Goal: Task Accomplishment & Management: Manage account settings

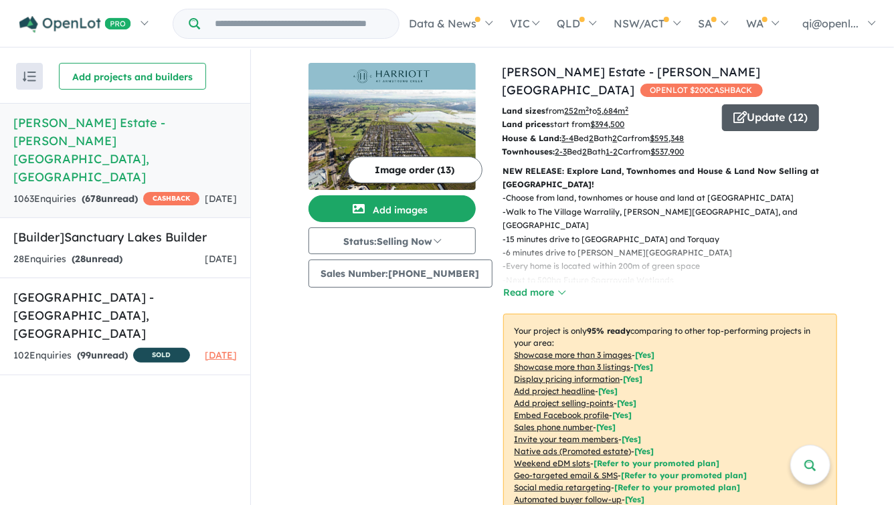
click at [777, 106] on button "Update ( 12 )" at bounding box center [770, 117] width 97 height 27
click at [766, 108] on button "Update ( 12 )" at bounding box center [770, 117] width 97 height 27
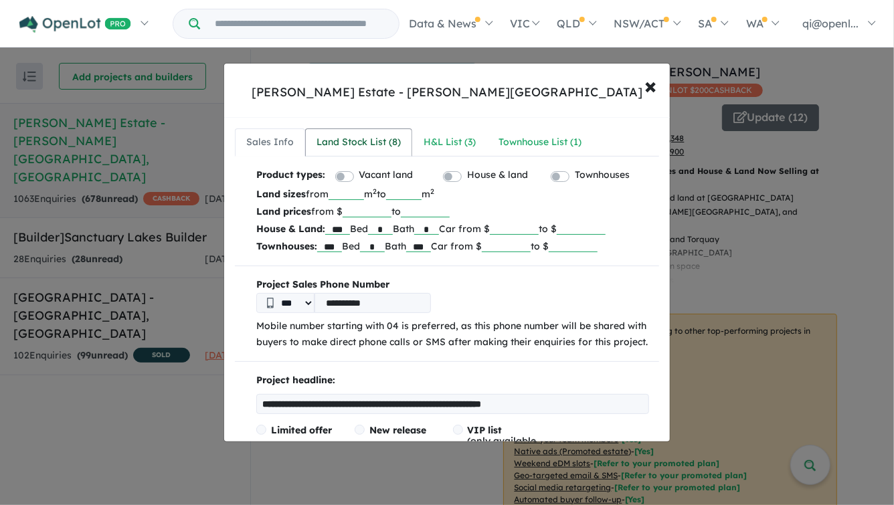
click at [364, 144] on div "Land Stock List ( 8 )" at bounding box center [359, 143] width 84 height 16
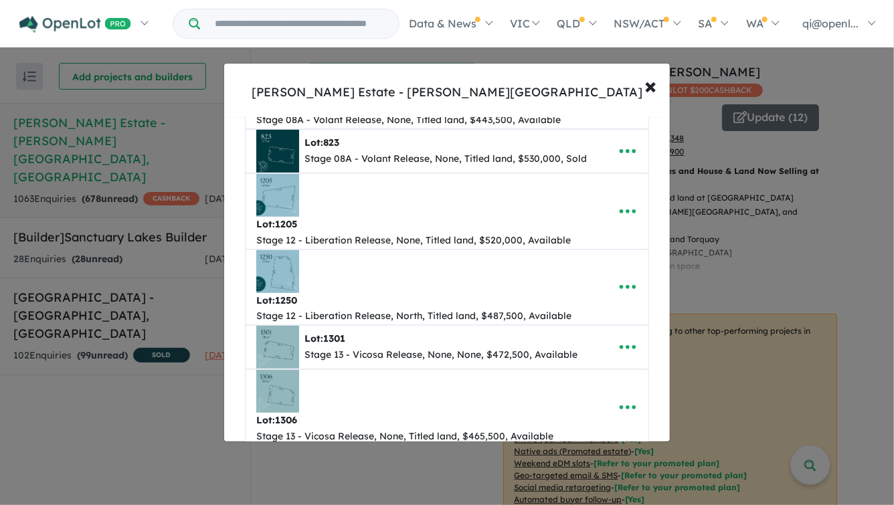
scroll to position [260, 0]
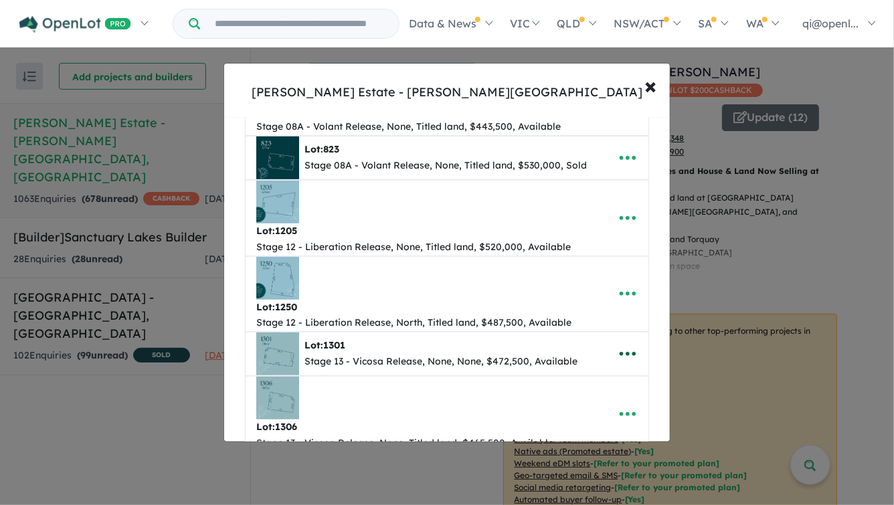
click at [622, 351] on icon "button" at bounding box center [628, 354] width 20 height 20
click at [593, 268] on link "Edit" at bounding box center [598, 261] width 99 height 31
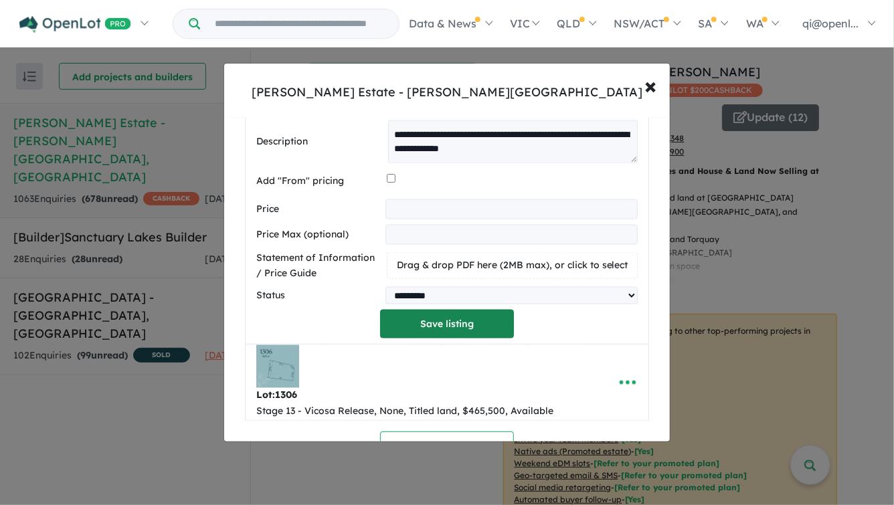
click at [410, 336] on button "Save listing" at bounding box center [447, 324] width 134 height 29
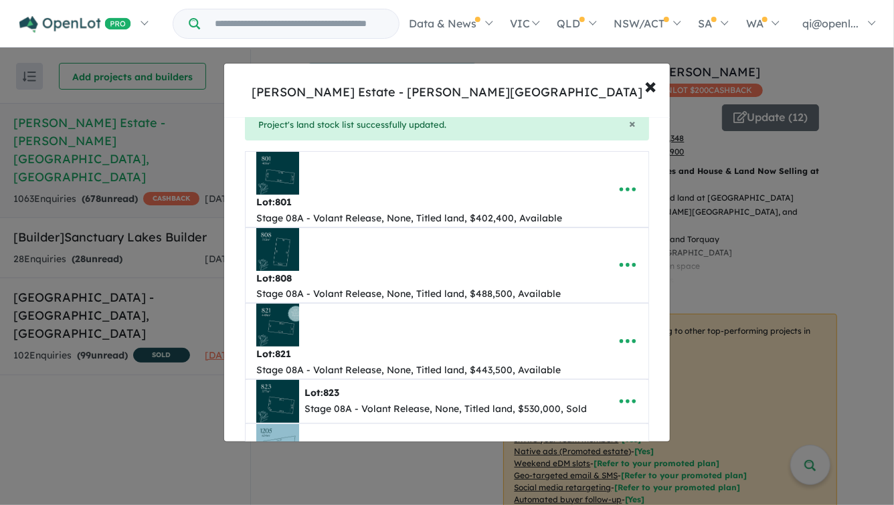
scroll to position [0, 0]
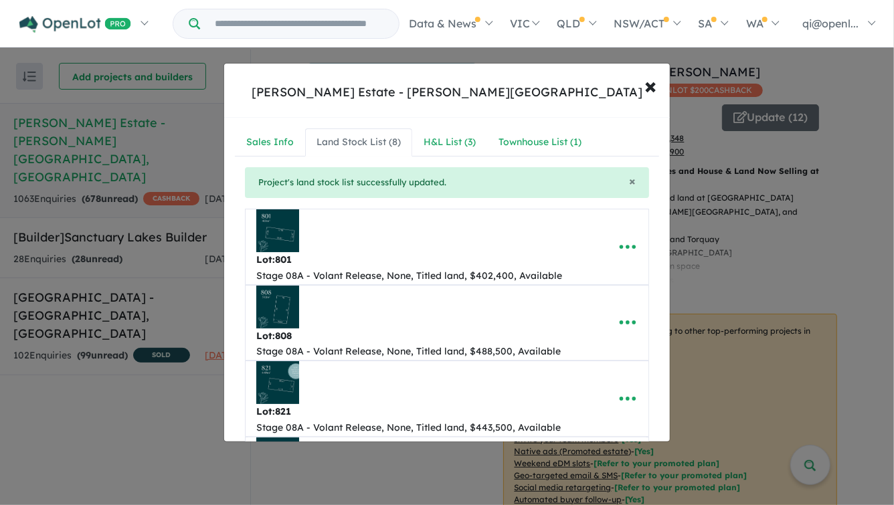
click at [483, 58] on div "**********" at bounding box center [447, 252] width 894 height 505
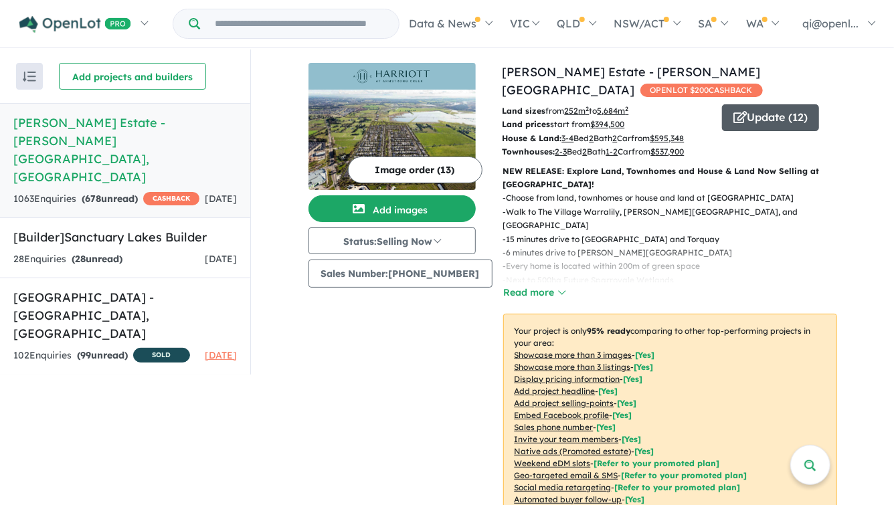
click at [769, 111] on button "Update ( 12 )" at bounding box center [770, 117] width 97 height 27
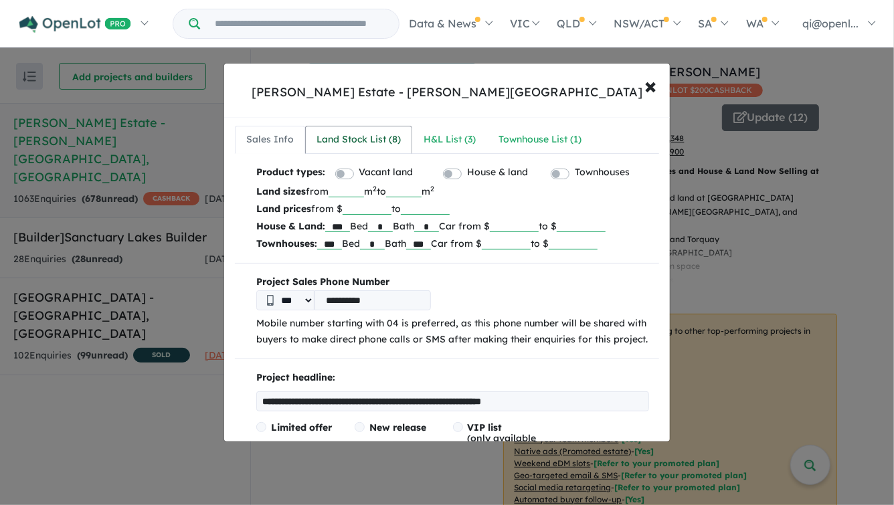
click at [377, 146] on div "Land Stock List ( 8 )" at bounding box center [359, 140] width 84 height 16
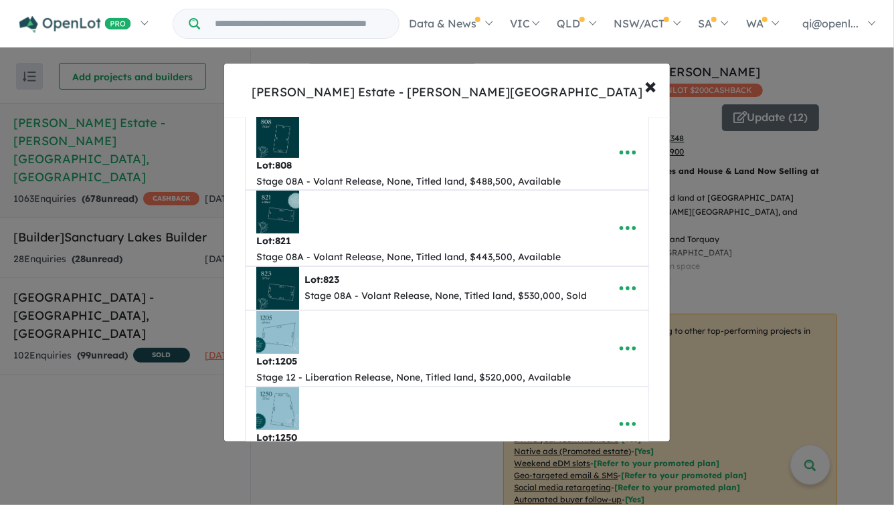
scroll to position [420, 0]
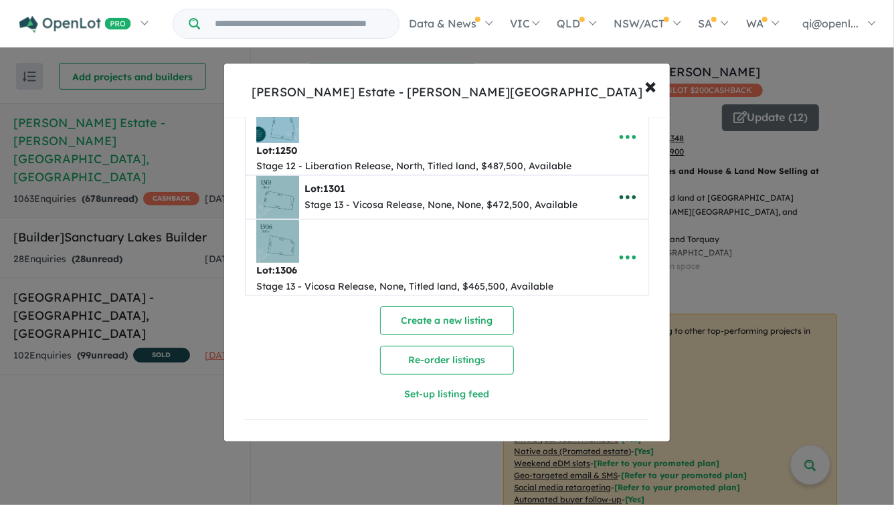
click at [621, 187] on icon "button" at bounding box center [628, 197] width 20 height 20
click at [598, 224] on link "Edit" at bounding box center [598, 231] width 99 height 31
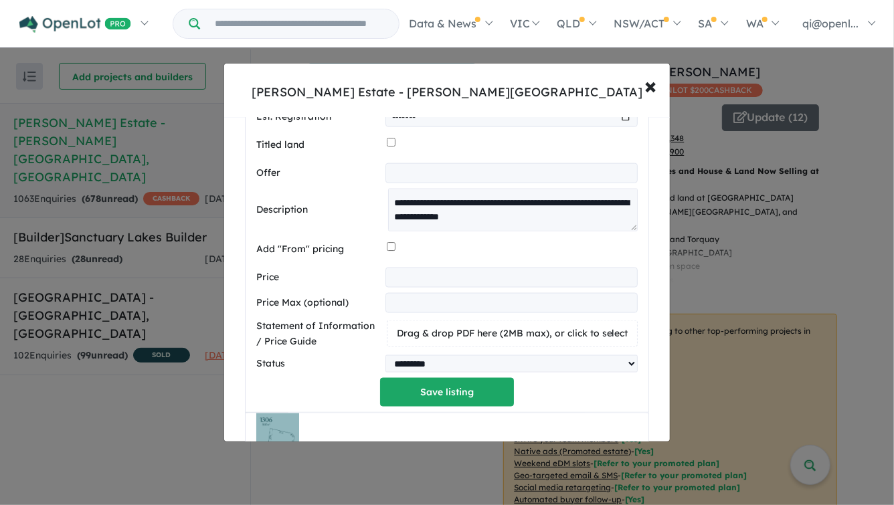
scroll to position [833, 0]
